Goal: Information Seeking & Learning: Learn about a topic

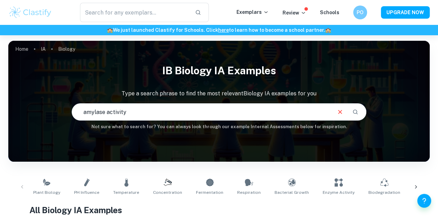
type input "amylase activity"
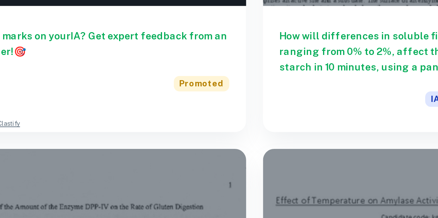
scroll to position [474, 0]
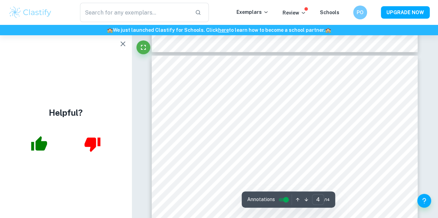
scroll to position [1122, 0]
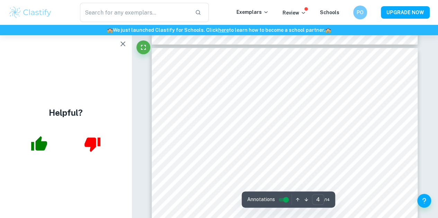
click at [125, 42] on icon "button" at bounding box center [122, 44] width 5 height 5
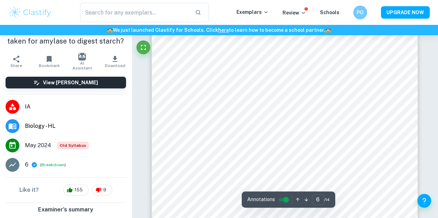
scroll to position [1972, 0]
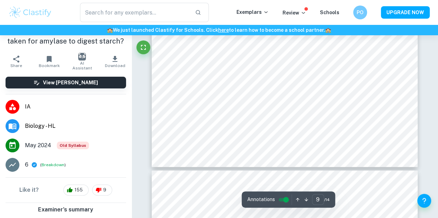
type input "10"
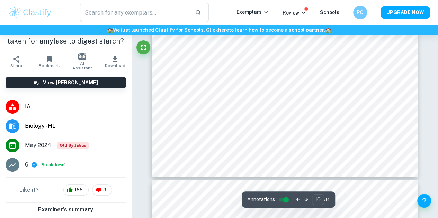
scroll to position [3463, 0]
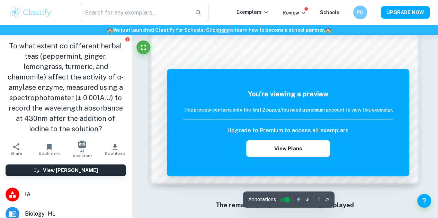
scroll to position [555, 0]
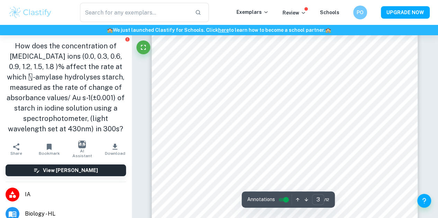
scroll to position [987, 0]
type input "4"
